Goal: Information Seeking & Learning: Learn about a topic

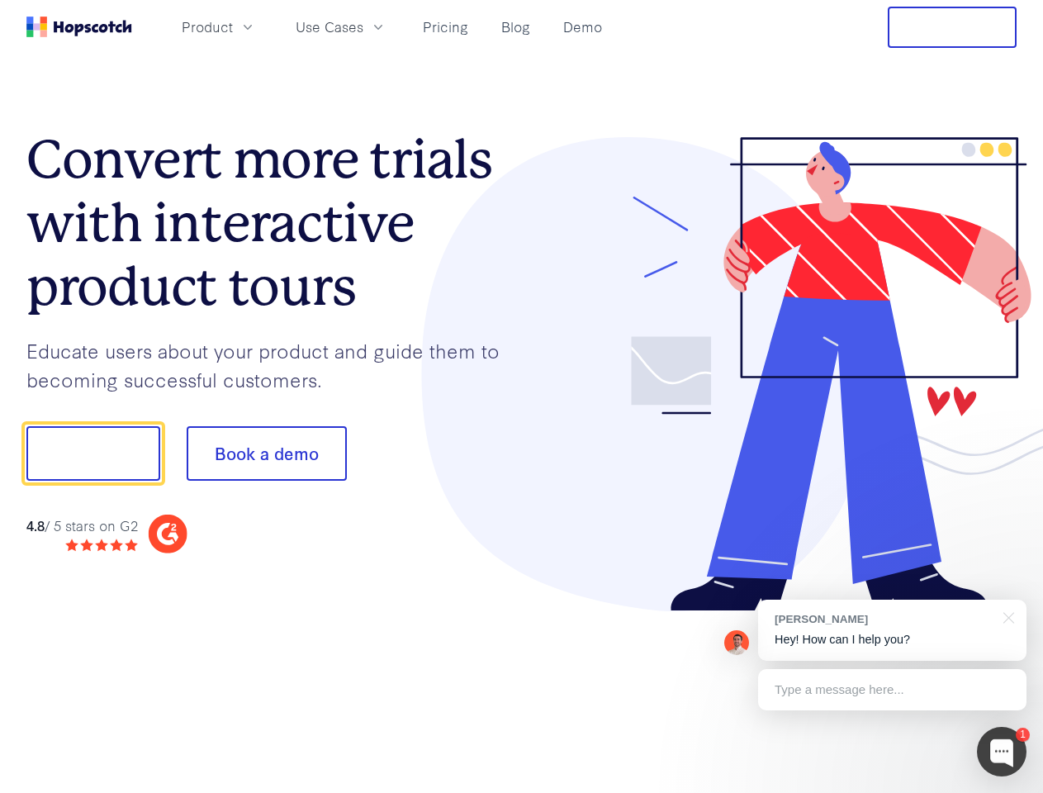
click at [522, 396] on div at bounding box center [770, 374] width 496 height 475
click at [233, 26] on span "Product" at bounding box center [207, 27] width 51 height 21
click at [363, 26] on span "Use Cases" at bounding box center [330, 27] width 68 height 21
click at [952, 27] on button "Free Trial" at bounding box center [952, 27] width 129 height 41
click at [93, 453] on button "Show me!" at bounding box center [93, 453] width 134 height 55
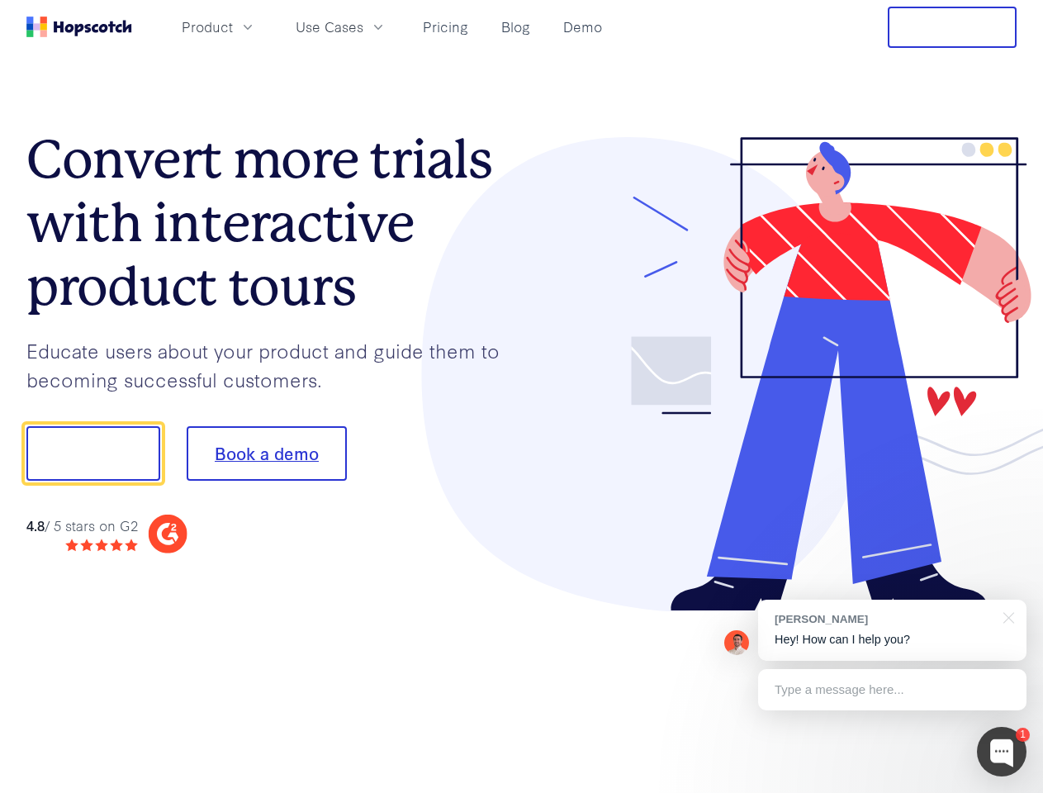
click at [266, 453] on button "Book a demo" at bounding box center [267, 453] width 160 height 55
click at [1002, 752] on div at bounding box center [1002, 752] width 50 height 50
click at [892, 630] on div "[PERSON_NAME] Hey! How can I help you?" at bounding box center [892, 630] width 268 height 61
click at [1006, 616] on div at bounding box center [1005, 617] width 41 height 34
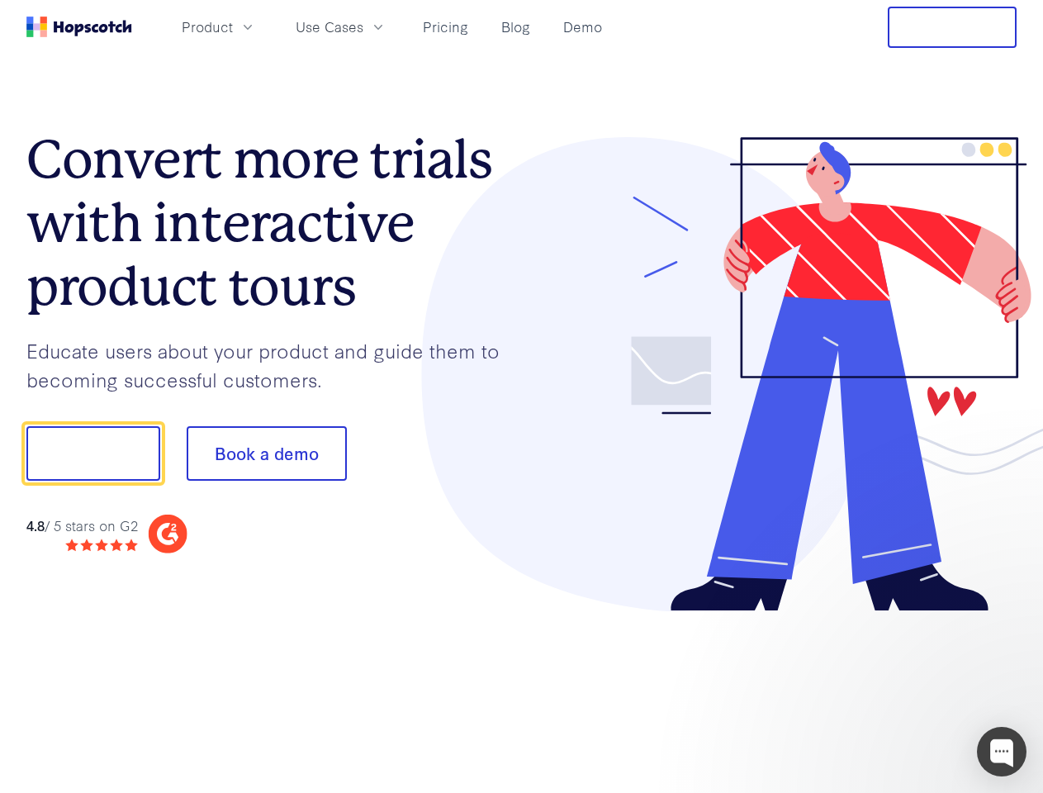
click at [892, 690] on div at bounding box center [872, 451] width 310 height 551
